Goal: Transaction & Acquisition: Obtain resource

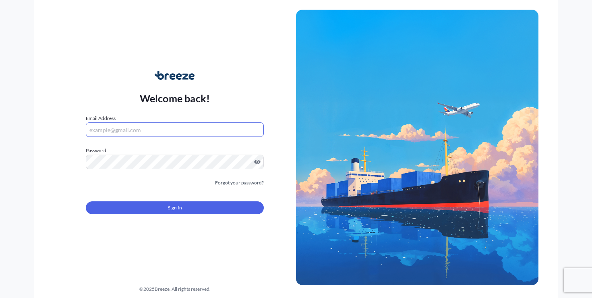
click at [201, 127] on input "Email Address" at bounding box center [175, 129] width 178 height 15
type input "[PERSON_NAME][EMAIL_ADDRESS][DOMAIN_NAME]"
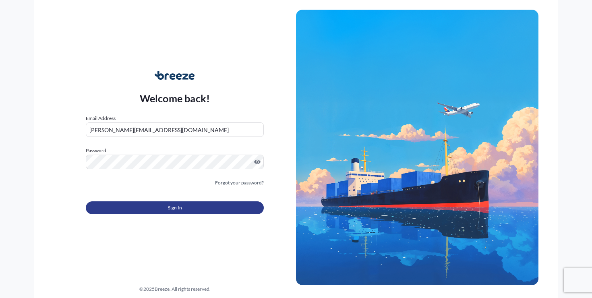
click at [146, 212] on button "Sign In" at bounding box center [175, 207] width 178 height 13
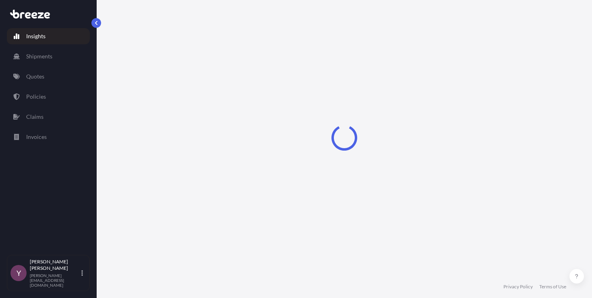
select select "2025"
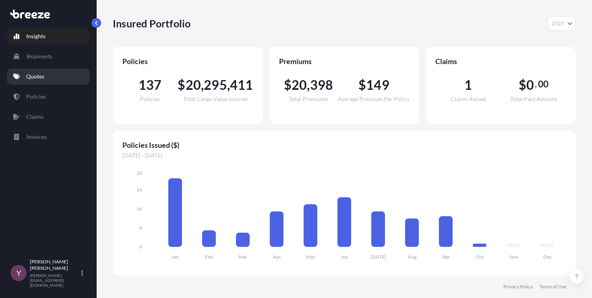
click at [50, 75] on link "Quotes" at bounding box center [48, 76] width 83 height 16
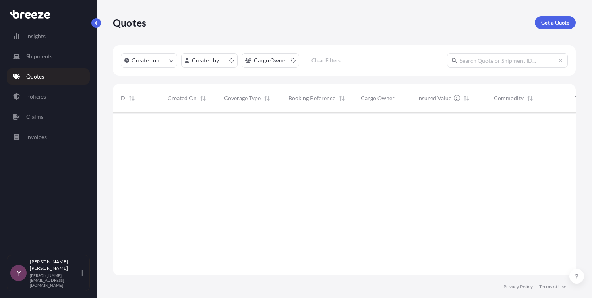
scroll to position [161, 457]
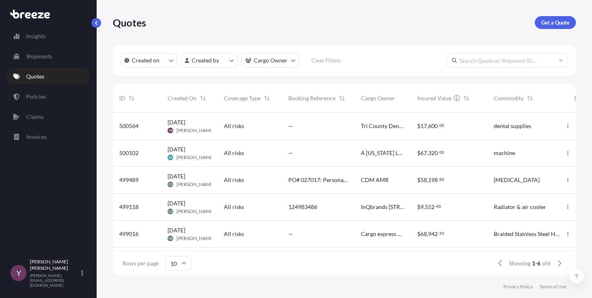
click at [241, 118] on div "All risks" at bounding box center [250, 126] width 64 height 27
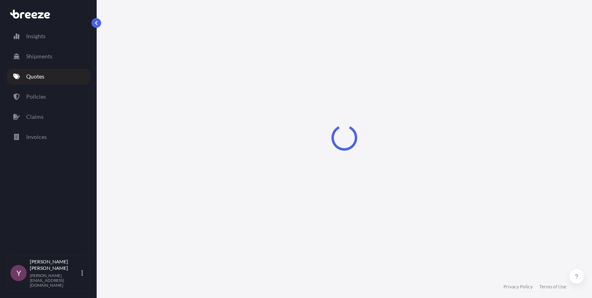
select select "Road"
select select "1"
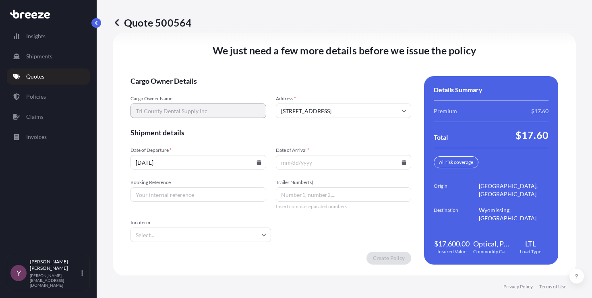
scroll to position [1149, 0]
click at [174, 19] on p "Quote 500564" at bounding box center [152, 22] width 79 height 13
copy p "500564"
click at [396, 160] on input "Date of Arrival *" at bounding box center [344, 162] width 136 height 15
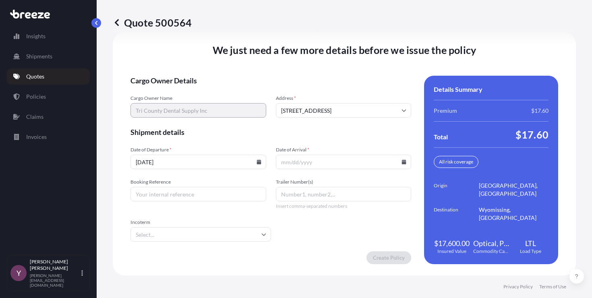
click at [402, 161] on icon at bounding box center [404, 162] width 5 height 5
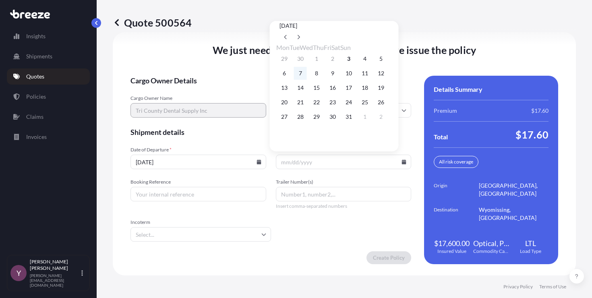
click at [303, 74] on button "7" at bounding box center [300, 73] width 13 height 13
type input "[DATE]"
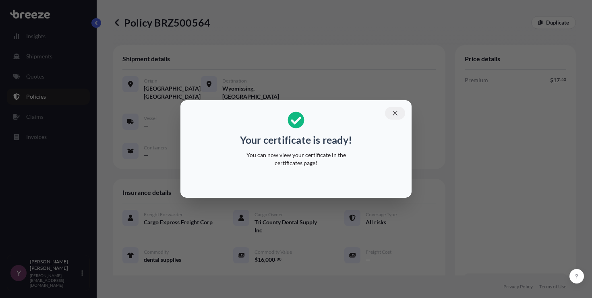
click at [395, 112] on icon "button" at bounding box center [395, 113] width 7 height 7
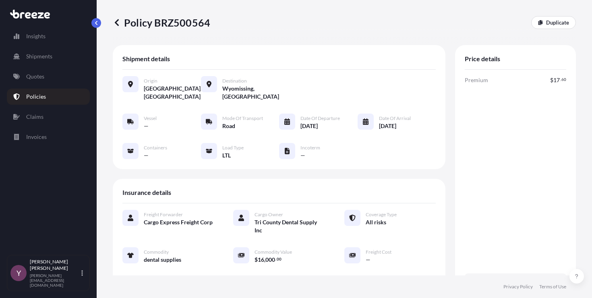
click at [188, 19] on p "Policy BRZ500564" at bounding box center [161, 22] width 97 height 13
copy p "BRZ500564"
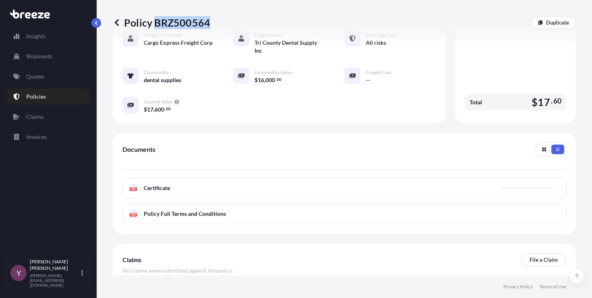
scroll to position [179, 0]
click at [133, 188] on text "PDF" at bounding box center [133, 189] width 5 height 3
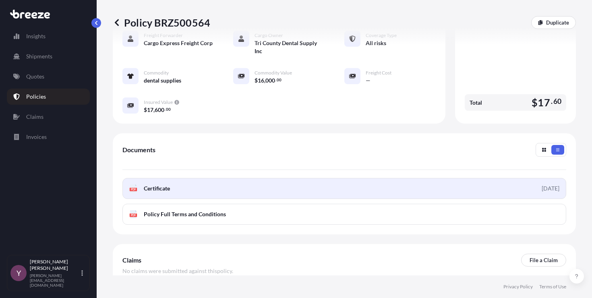
click at [142, 189] on div "PDF Certificate" at bounding box center [149, 188] width 41 height 8
